Goal: Task Accomplishment & Management: Use online tool/utility

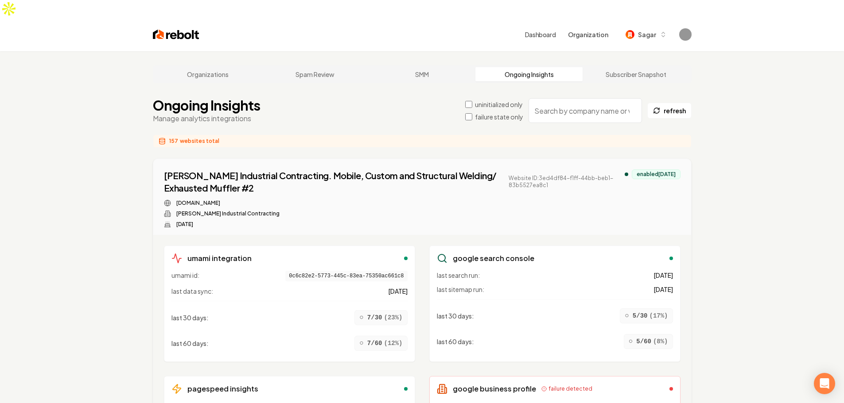
click at [622, 176] on div "Anderson Industrial Contracting. Mobile, Custom and Structural Welding/ Exhaust…" at bounding box center [422, 199] width 516 height 58
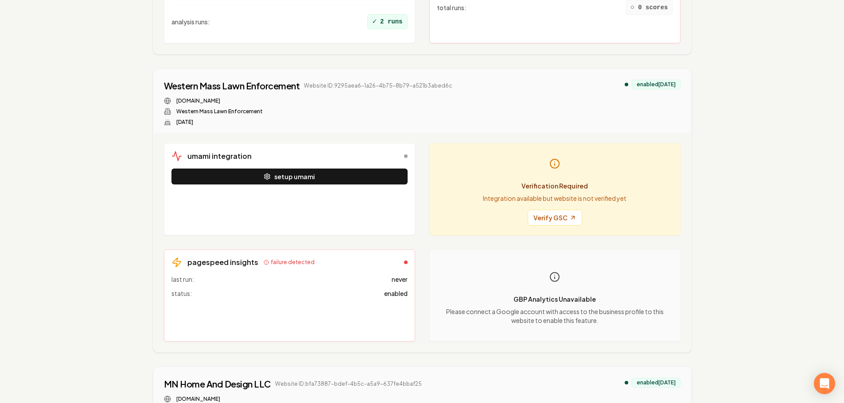
scroll to position [399, 0]
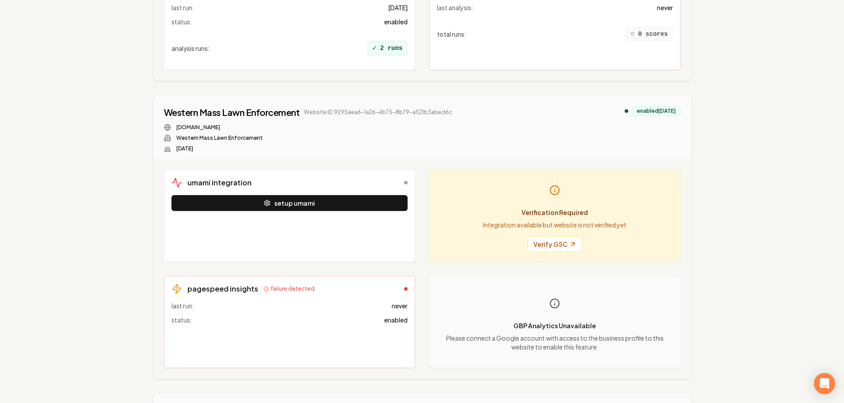
click at [576, 221] on p "Integration available but website is not verified yet" at bounding box center [554, 225] width 143 height 9
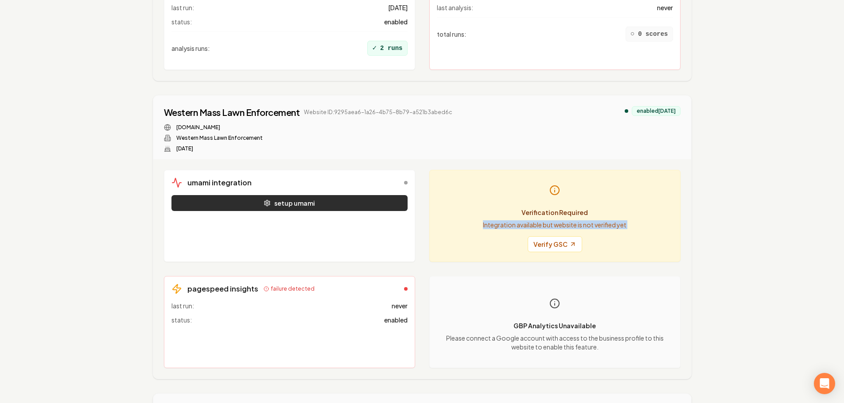
click at [335, 195] on button "setup umami" at bounding box center [289, 203] width 236 height 16
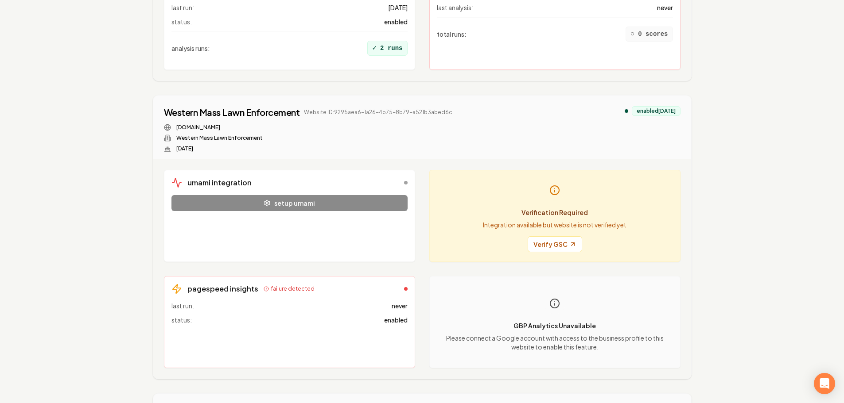
click at [666, 188] on div "Verification Required Integration available but website is not verified yet Ver…" at bounding box center [555, 216] width 236 height 77
click at [559, 236] on link "Verify GSC" at bounding box center [554, 244] width 54 height 16
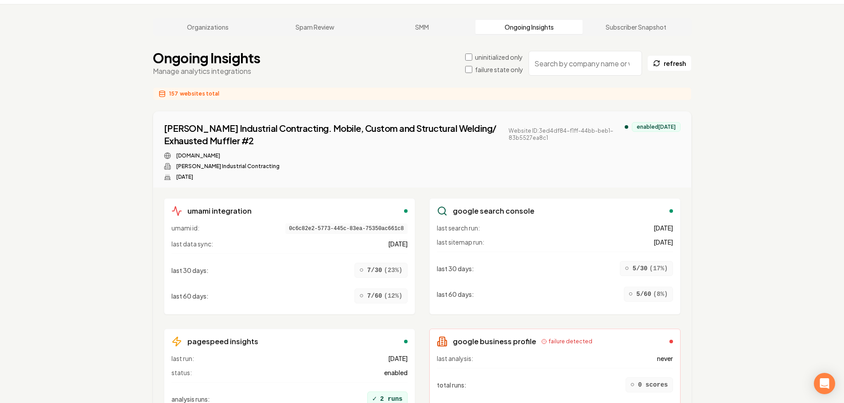
scroll to position [0, 0]
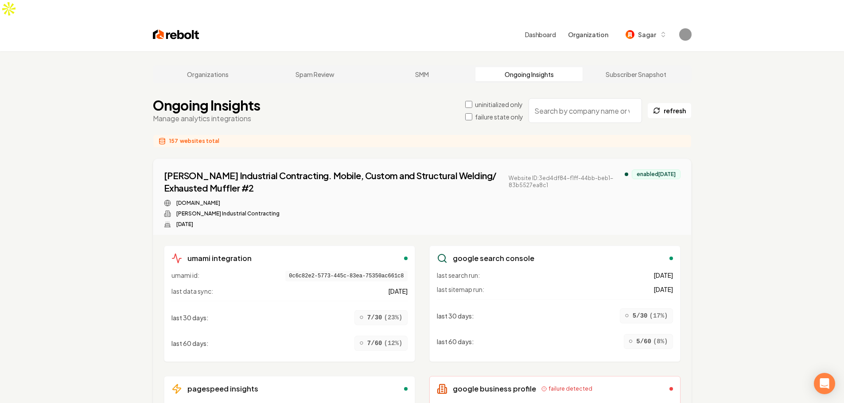
click at [486, 112] on label "failure state only" at bounding box center [499, 116] width 48 height 9
click at [491, 100] on label "uninitialized only" at bounding box center [499, 104] width 48 height 9
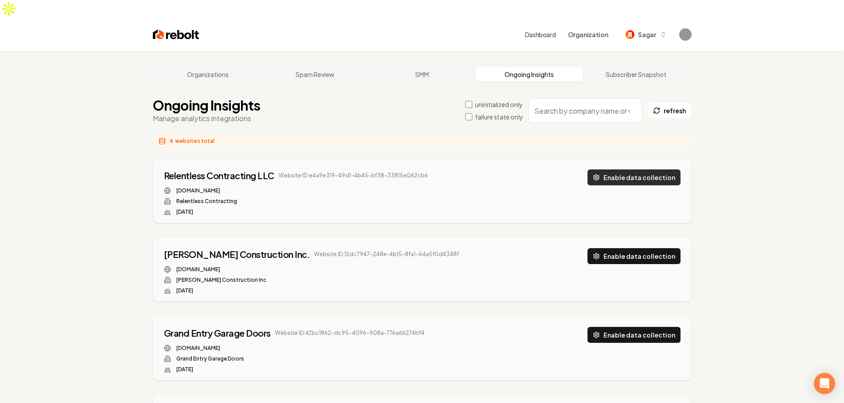
click at [623, 170] on button "Enable data collection" at bounding box center [633, 178] width 93 height 16
click at [624, 248] on button "Enable data collection" at bounding box center [633, 256] width 93 height 16
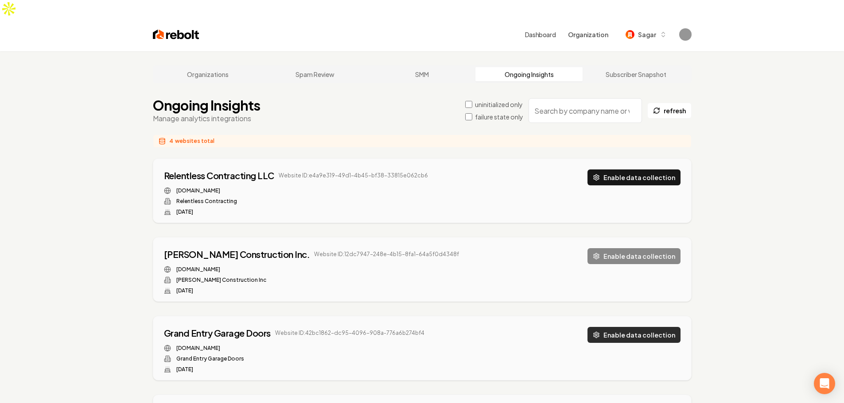
click at [646, 327] on button "Enable data collection" at bounding box center [633, 335] width 93 height 16
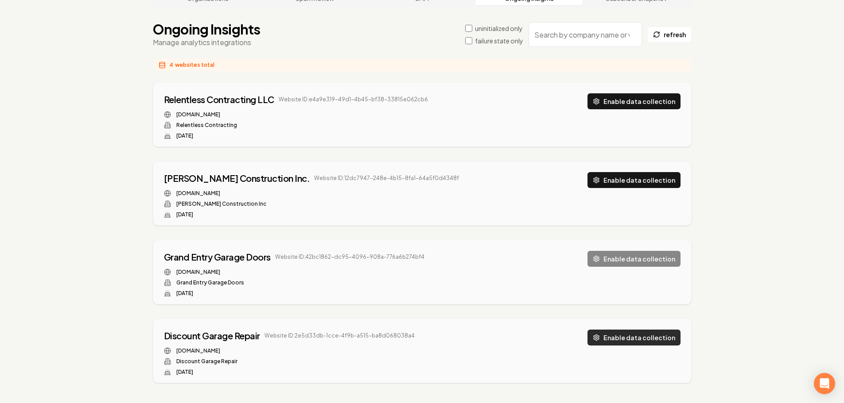
scroll to position [79, 0]
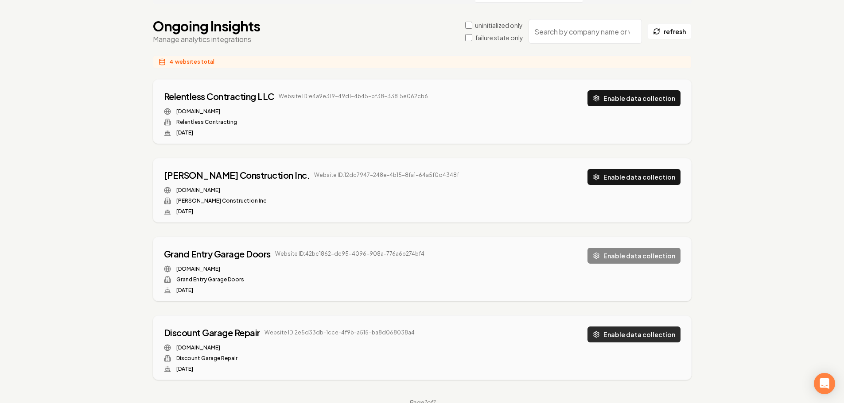
click at [632, 327] on button "Enable data collection" at bounding box center [633, 335] width 93 height 16
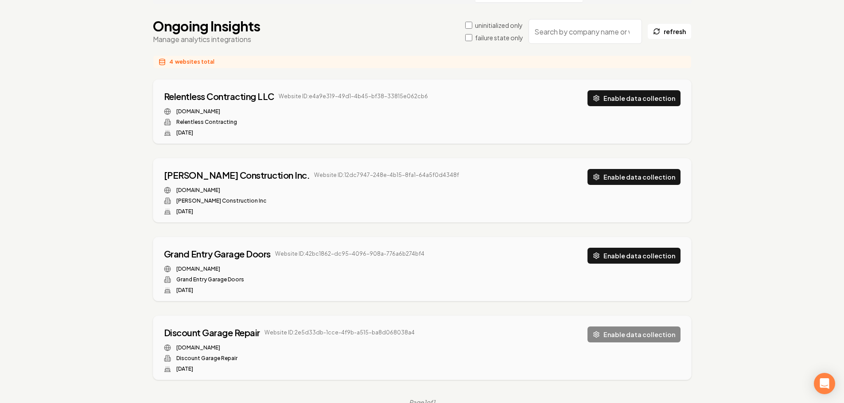
drag, startPoint x: 750, startPoint y: 294, endPoint x: 680, endPoint y: 167, distance: 144.9
click at [733, 280] on div "Organizations Spam Review SMM Ongoing Insights Subscriber Snapshot Ongoing Insi…" at bounding box center [422, 196] width 844 height 449
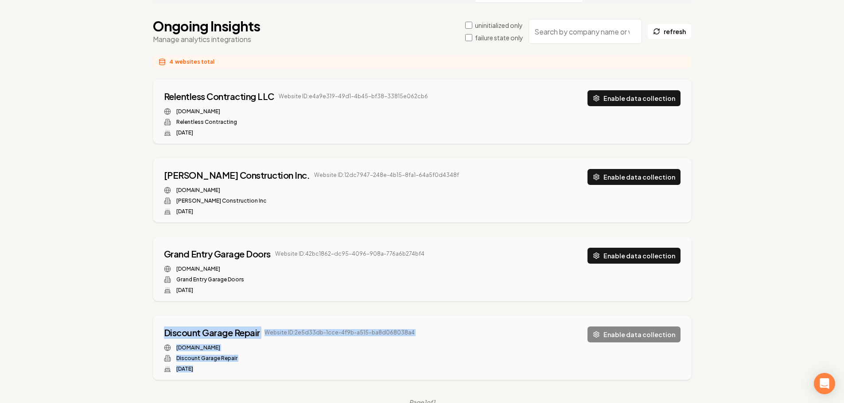
click at [723, 280] on div "Organizations Spam Review SMM Ongoing Insights Subscriber Snapshot Ongoing Insi…" at bounding box center [422, 196] width 844 height 449
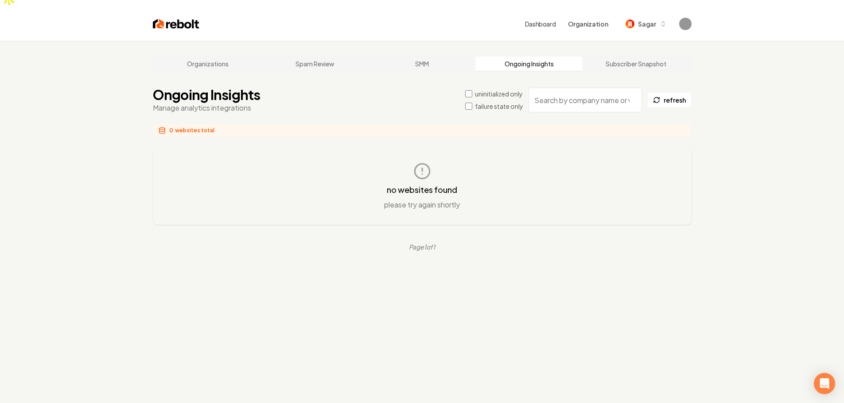
scroll to position [0, 0]
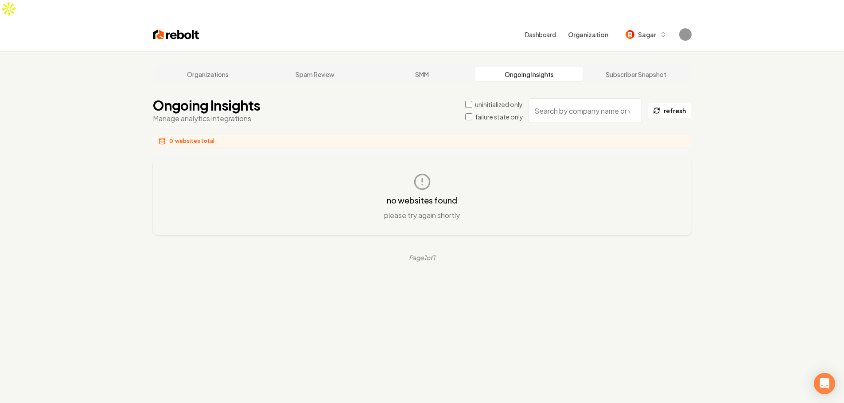
click at [486, 105] on div "Ongoing Insights Manage analytics integrations uninitialized only failure state…" at bounding box center [422, 110] width 538 height 27
click at [483, 112] on label "failure state only" at bounding box center [499, 116] width 48 height 9
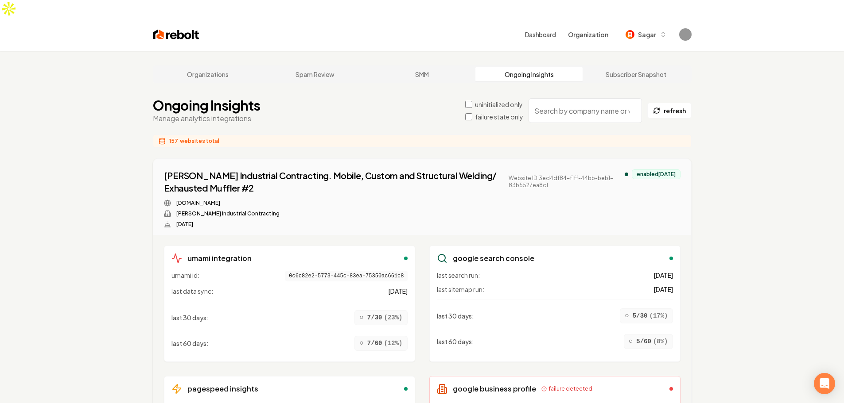
click at [505, 100] on label "uninitialized only" at bounding box center [499, 104] width 48 height 9
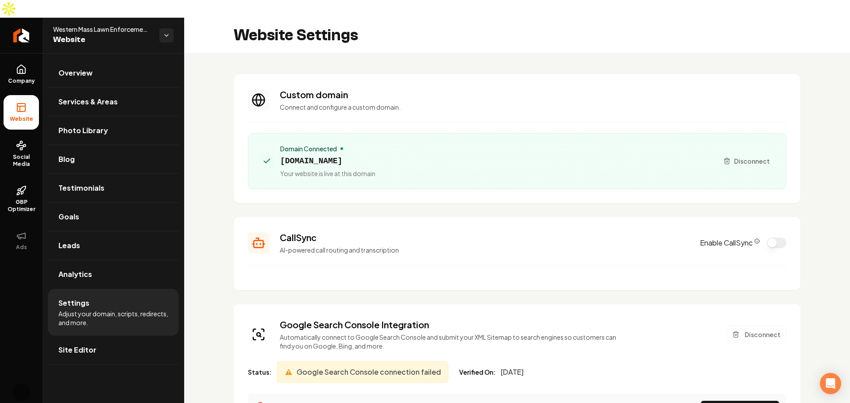
scroll to position [133, 0]
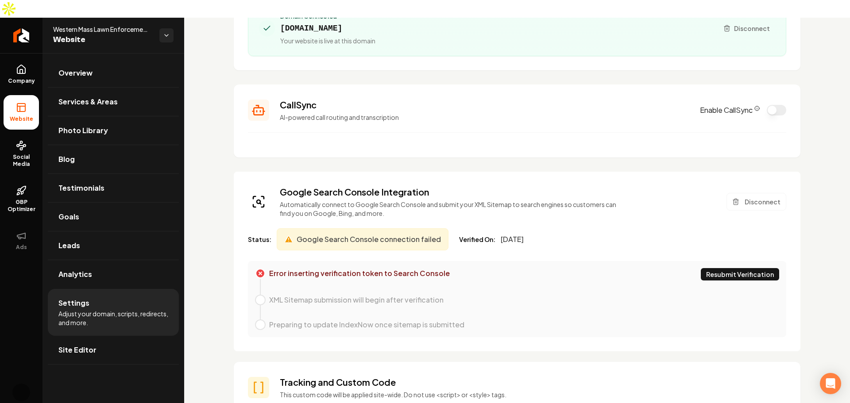
click at [350, 234] on span "Google Search Console connection failed" at bounding box center [369, 239] width 144 height 11
click at [416, 230] on div "Google Search Console connection failed" at bounding box center [363, 239] width 172 height 22
click at [732, 268] on button "Resubmit Verification" at bounding box center [740, 274] width 78 height 12
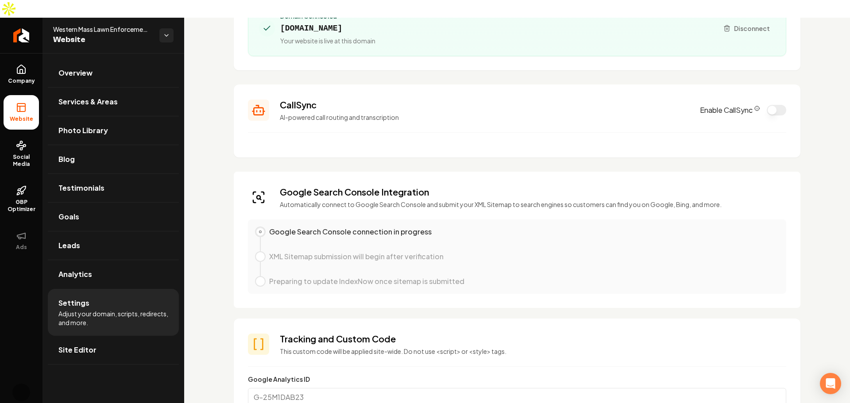
click at [523, 347] on p "This custom code will be applied site-wide. Do not use <script> or <style> tags." at bounding box center [533, 351] width 507 height 9
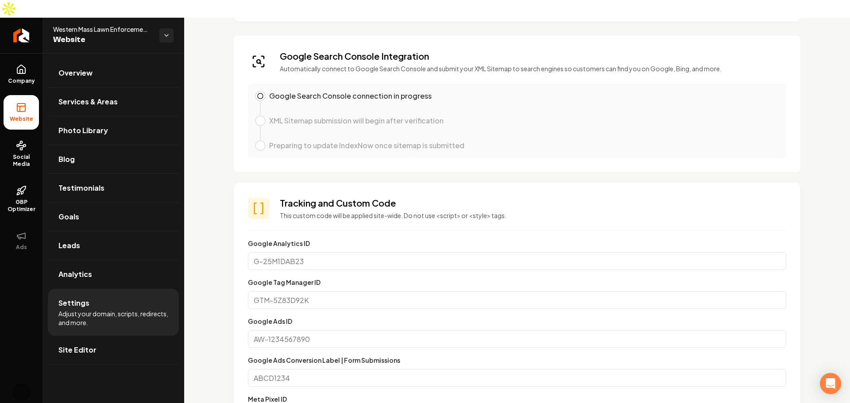
scroll to position [399, 0]
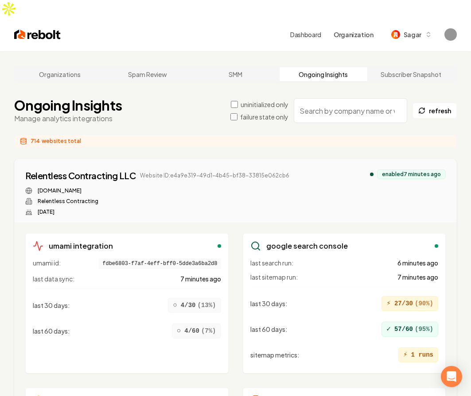
click at [359, 98] on input "search" at bounding box center [350, 110] width 113 height 25
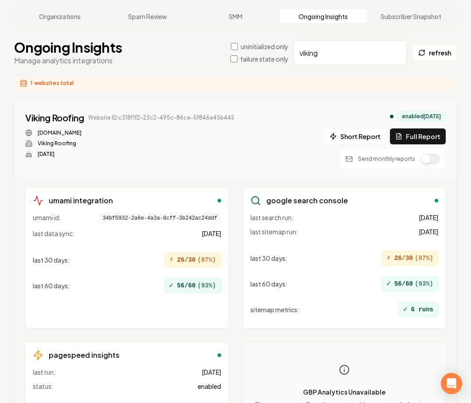
scroll to position [124, 0]
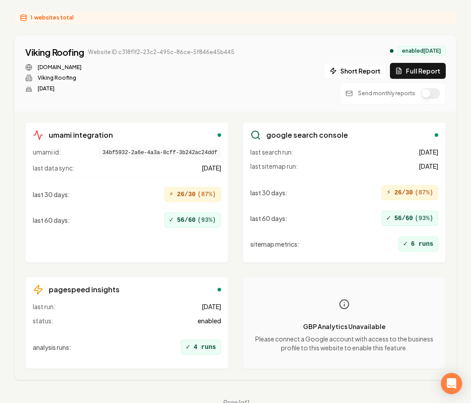
type input "viking"
click at [219, 309] on div "last run: 2 months ago status: enabled analysis runs : ✓ 4 runs" at bounding box center [127, 330] width 188 height 56
click at [215, 316] on span "enabled" at bounding box center [208, 320] width 23 height 9
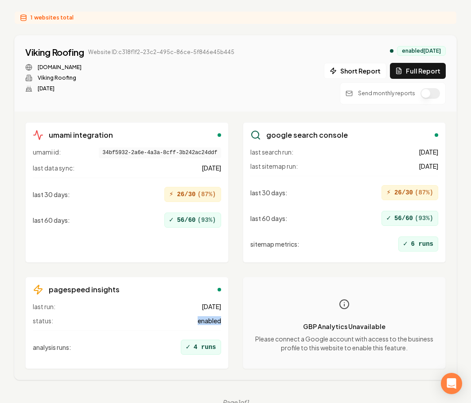
click at [215, 316] on span "enabled" at bounding box center [208, 320] width 23 height 9
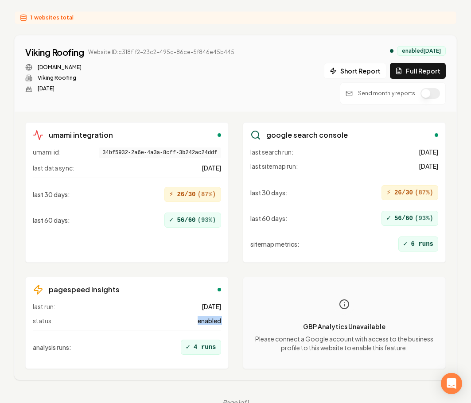
click at [215, 316] on span "enabled" at bounding box center [208, 320] width 23 height 9
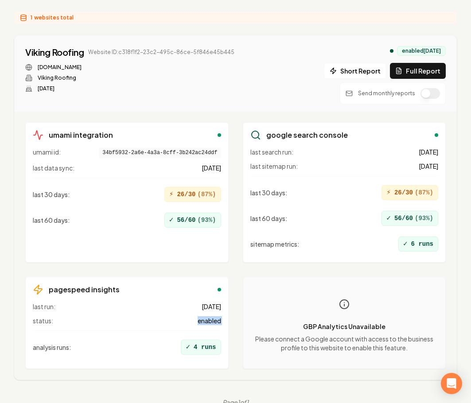
click at [215, 316] on span "enabled" at bounding box center [208, 320] width 23 height 9
click at [206, 302] on span "2 months ago" at bounding box center [210, 306] width 19 height 9
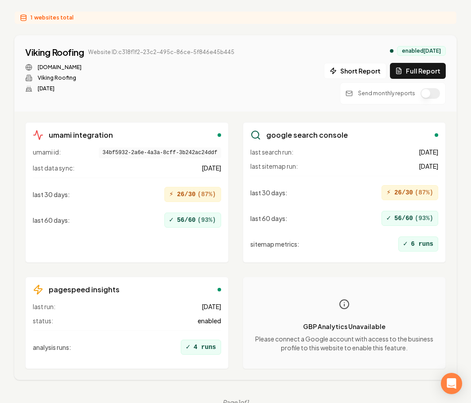
click at [206, 302] on span "2 months ago" at bounding box center [210, 306] width 19 height 9
drag, startPoint x: 215, startPoint y: 275, endPoint x: 215, endPoint y: 281, distance: 6.2
click at [215, 284] on div "pagespeed insights" at bounding box center [127, 289] width 188 height 11
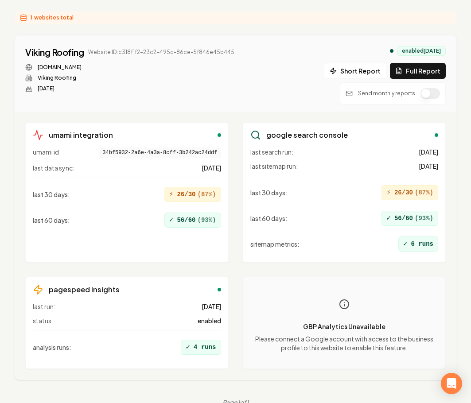
click at [215, 281] on div "pagespeed insights last run: 2 months ago status: enabled analysis runs : ✓ 4 r…" at bounding box center [126, 323] width 203 height 92
click at [217, 277] on div "pagespeed insights last run: 2 months ago status: enabled analysis runs : ✓ 4 r…" at bounding box center [126, 323] width 203 height 92
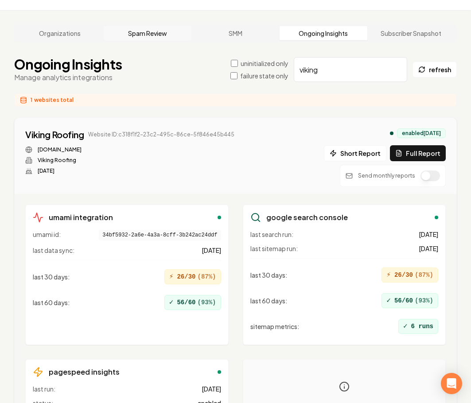
scroll to position [0, 0]
